Goal: Navigation & Orientation: Find specific page/section

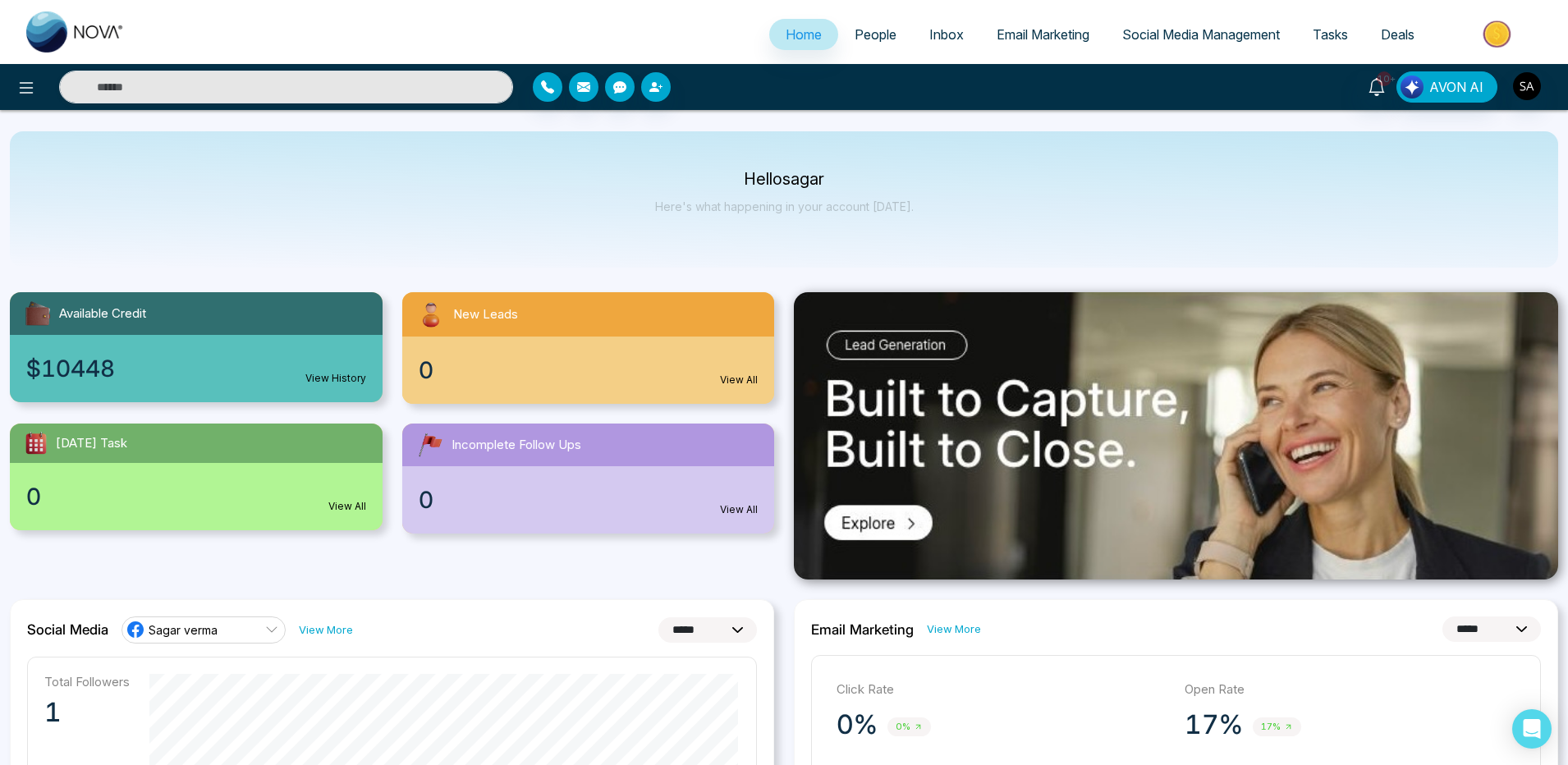
select select "*"
click at [873, 40] on span "People" at bounding box center [875, 34] width 41 height 16
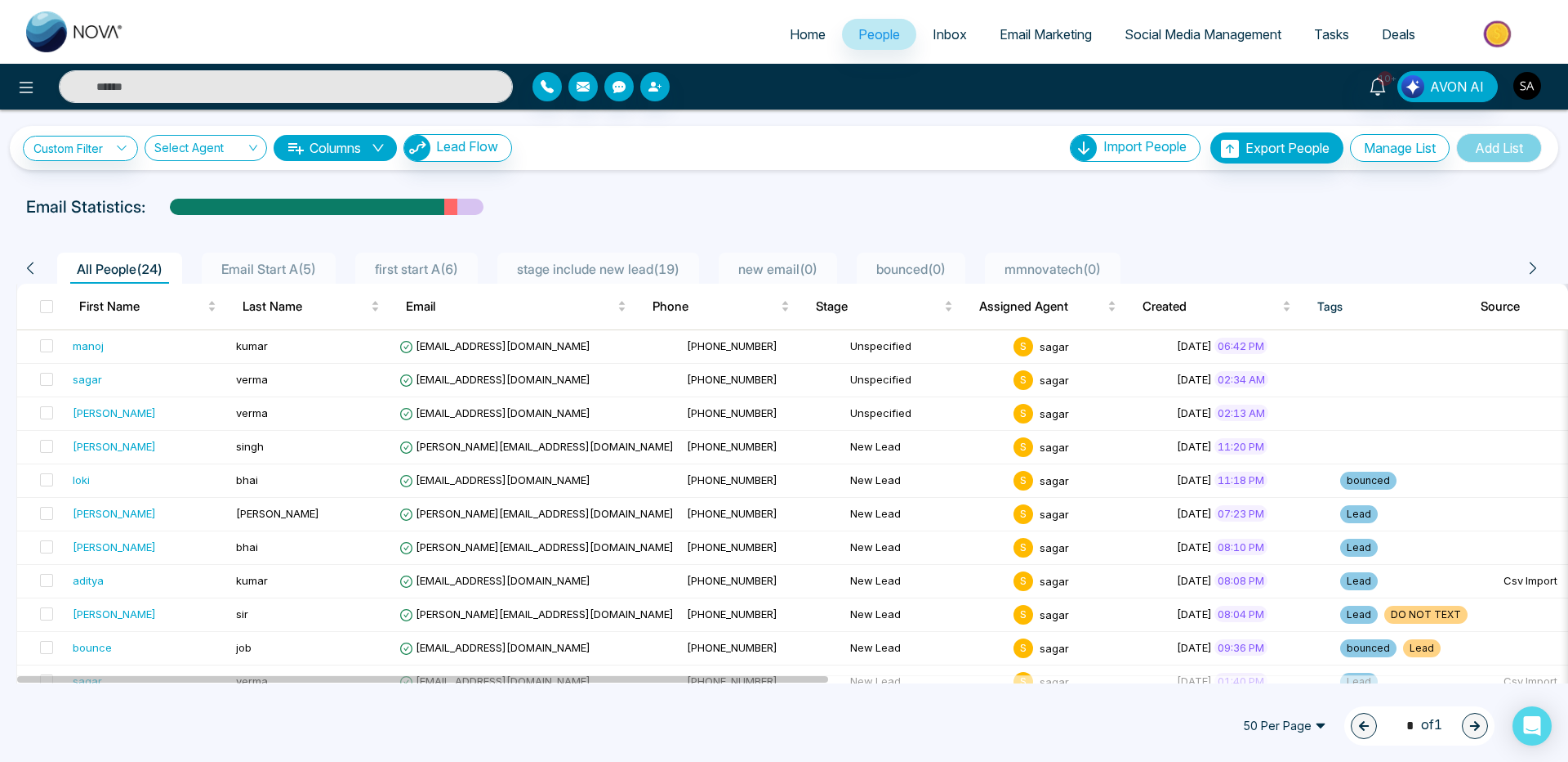
click at [1535, 87] on img "button" at bounding box center [1528, 86] width 28 height 28
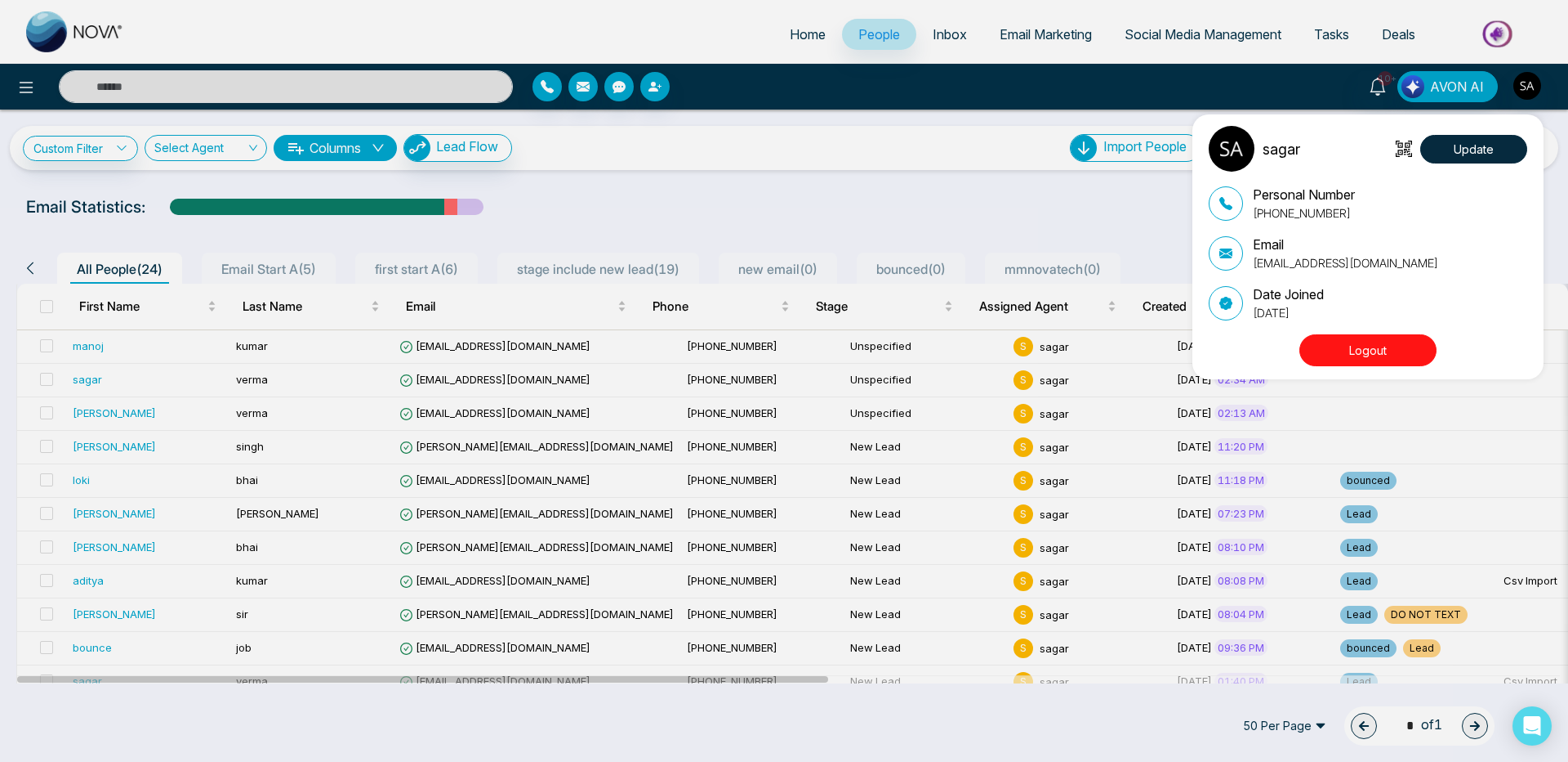
click at [1395, 350] on button "Logout" at bounding box center [1369, 350] width 138 height 32
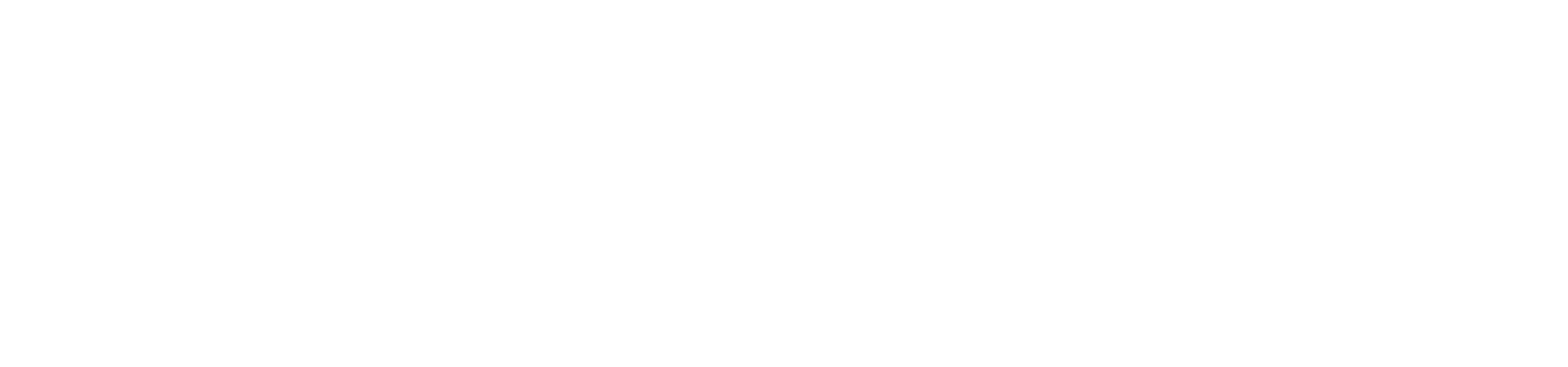
select select "*"
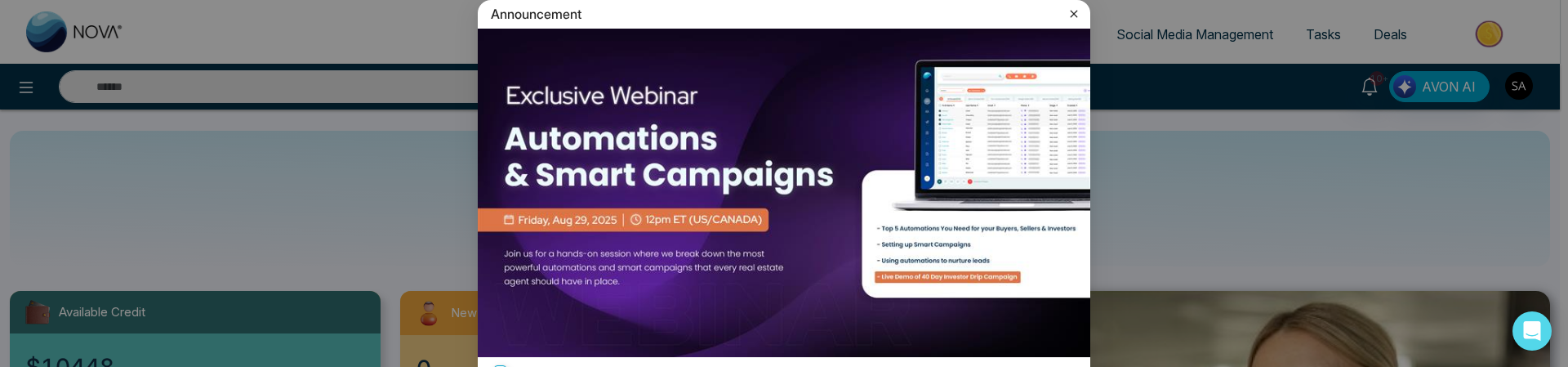
click at [1071, 19] on icon at bounding box center [1074, 14] width 16 height 16
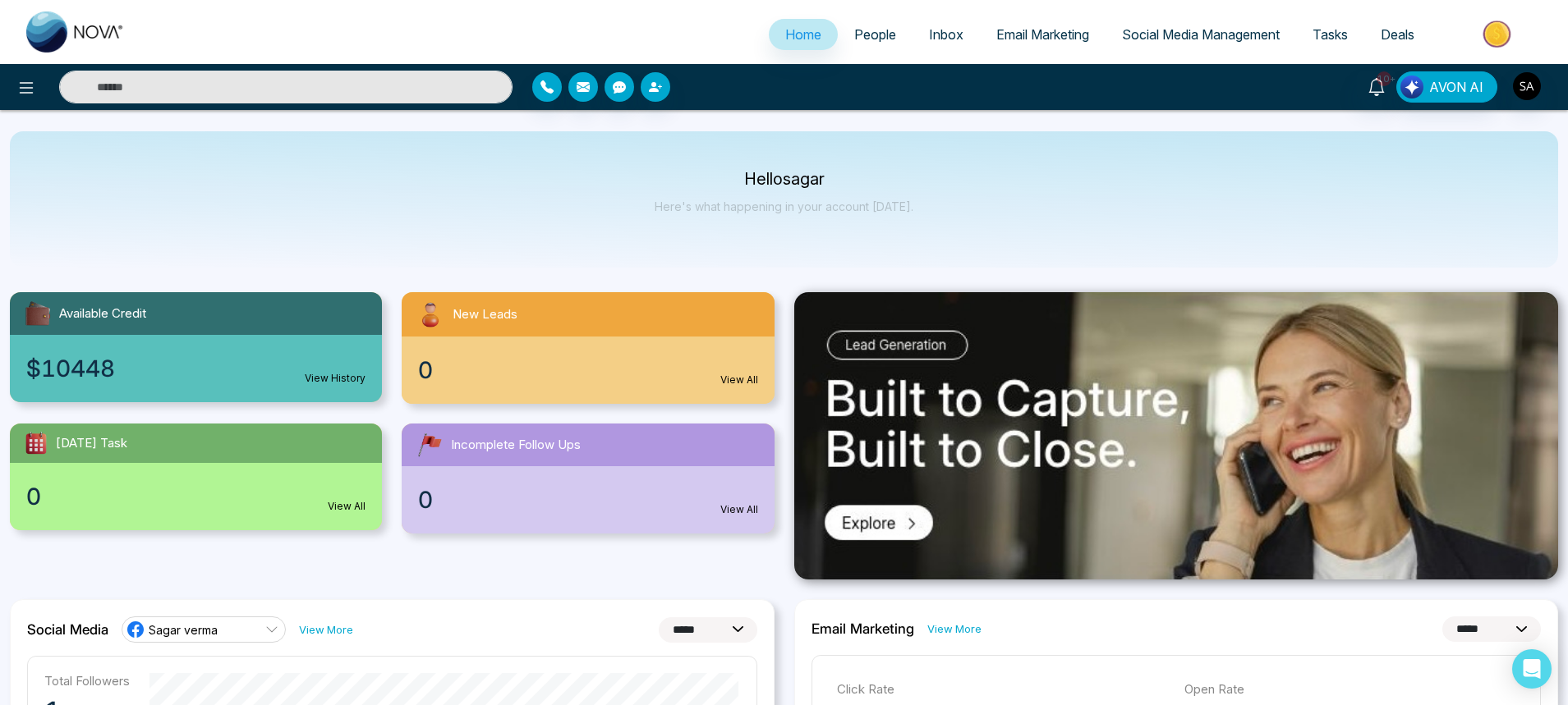
click at [298, 95] on input "text" at bounding box center [285, 87] width 453 height 33
click at [457, 96] on input "text" at bounding box center [285, 87] width 453 height 33
click at [750, 106] on div "10+ AVON AI" at bounding box center [784, 86] width 1568 height 46
click at [153, 86] on input "text" at bounding box center [285, 87] width 453 height 33
click at [776, 91] on div at bounding box center [718, 87] width 372 height 29
